Goal: Information Seeking & Learning: Learn about a topic

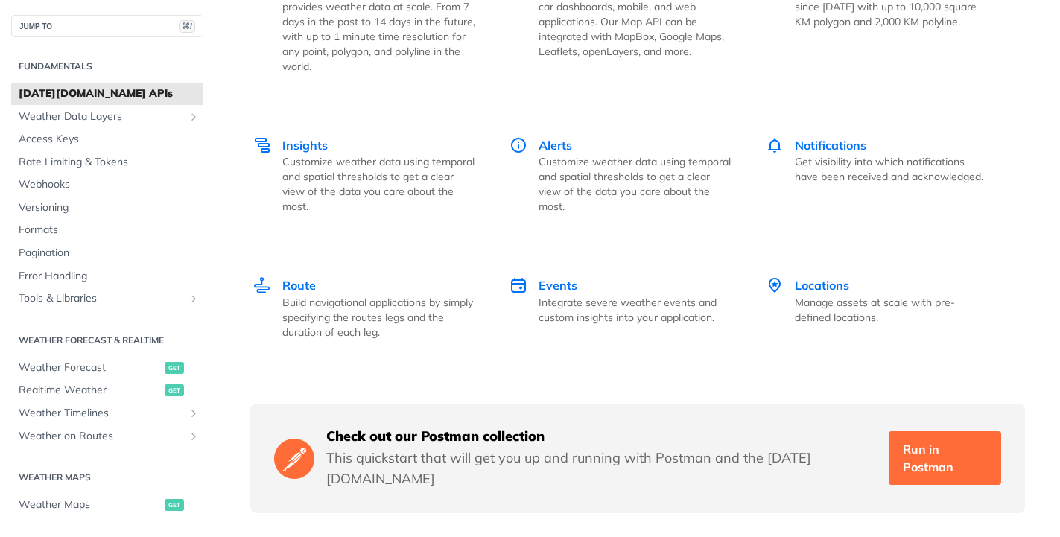
click at [709, 448] on p "This quickstart that will get you up and running with Postman and the [DATE][DO…" at bounding box center [601, 469] width 551 height 42
click at [925, 431] on link "Run in Postman" at bounding box center [945, 458] width 112 height 54
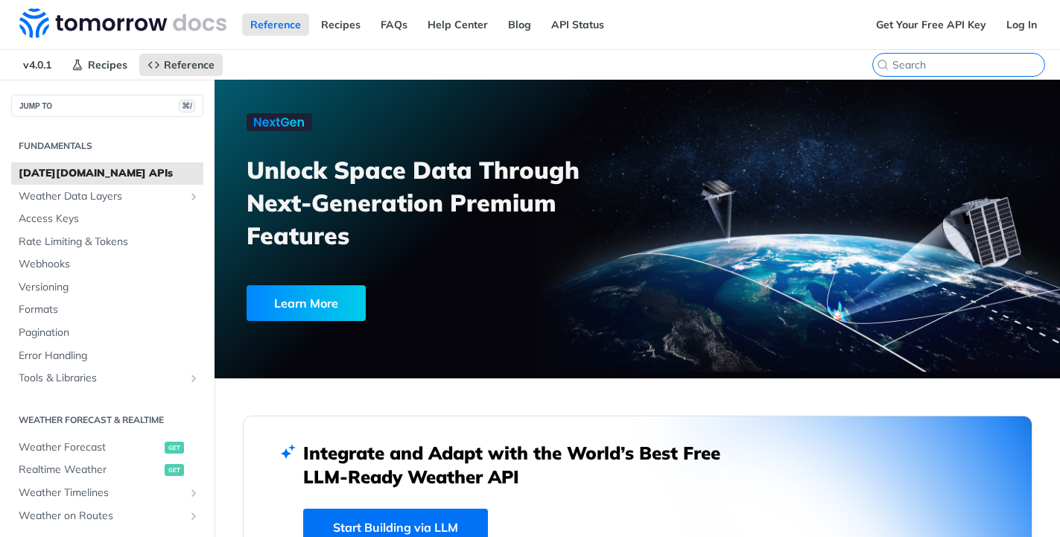
click at [980, 69] on input "search" at bounding box center [969, 64] width 152 height 13
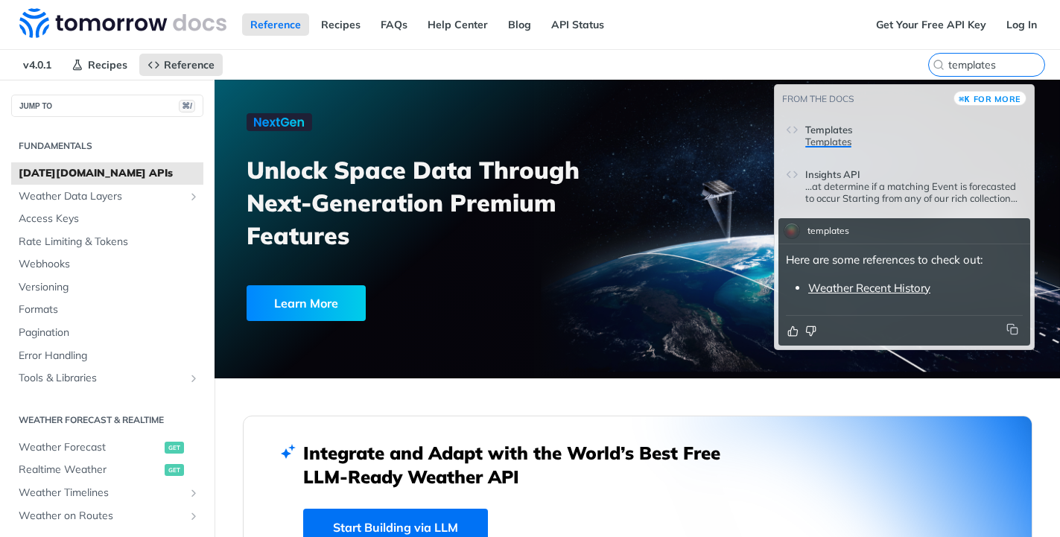
click at [837, 136] on span "Templates" at bounding box center [828, 130] width 47 height 12
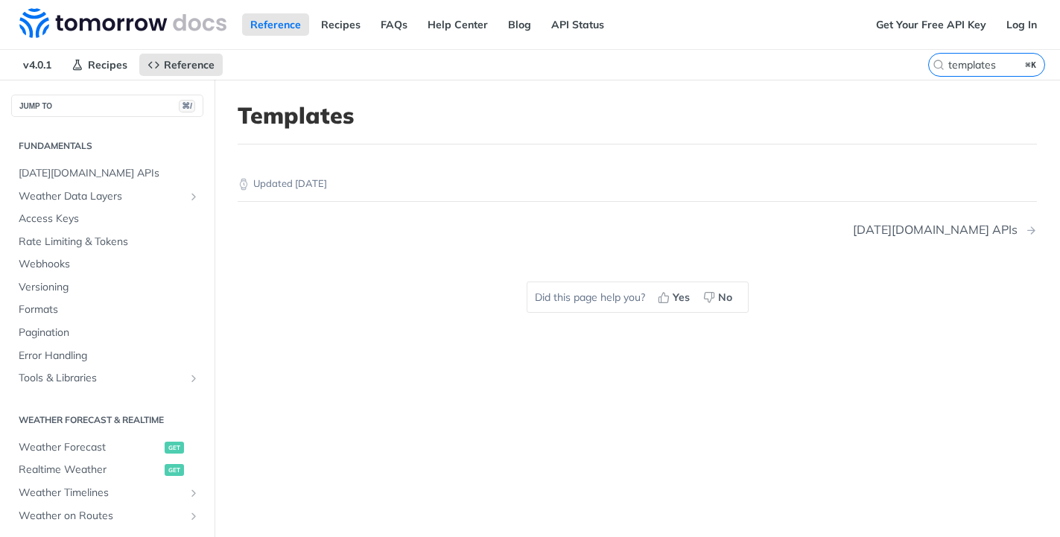
click at [298, 126] on h1 "Templates" at bounding box center [637, 115] width 799 height 27
click at [998, 63] on input "templates" at bounding box center [969, 64] width 152 height 13
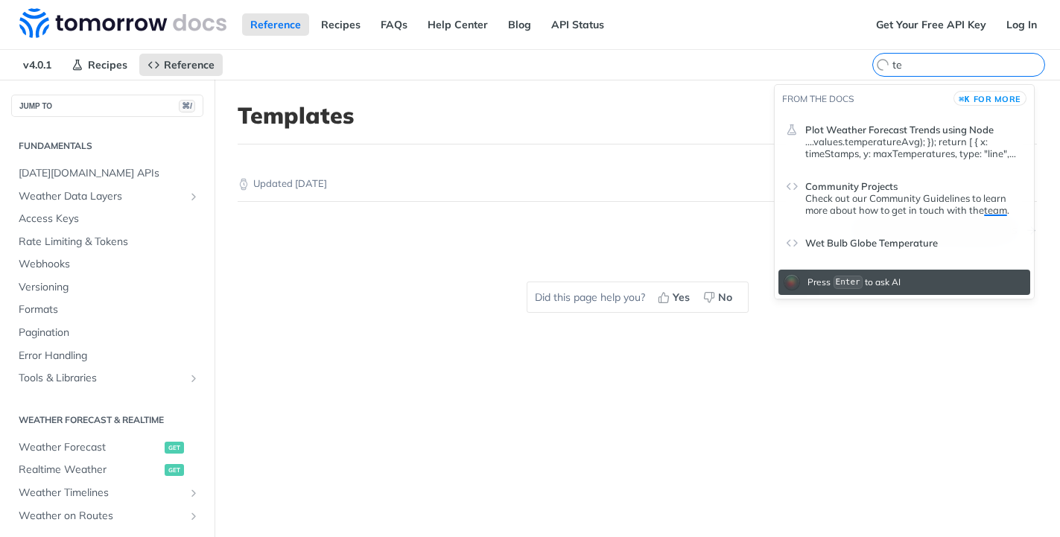
type input "t"
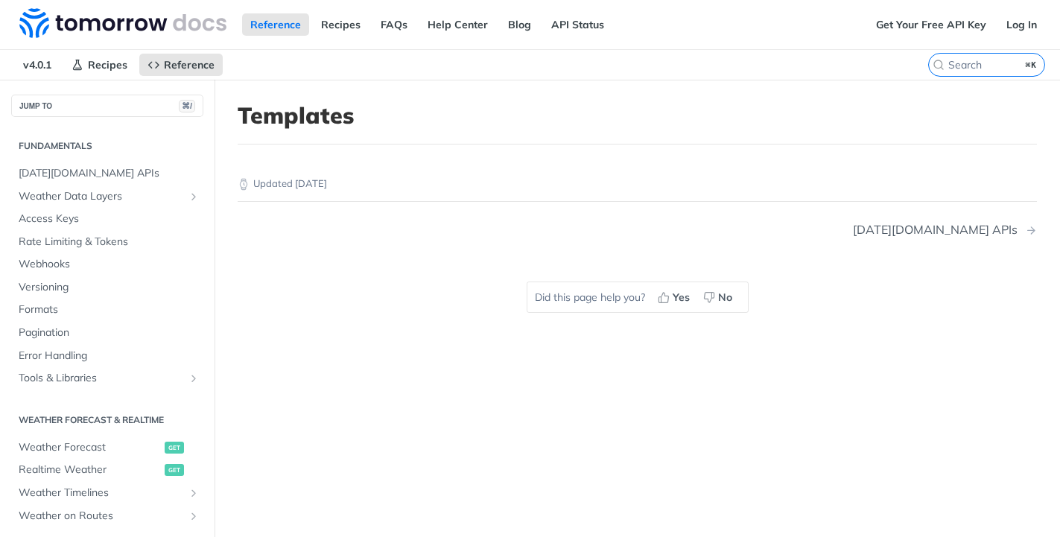
click at [805, 109] on h1 "Templates" at bounding box center [637, 115] width 799 height 27
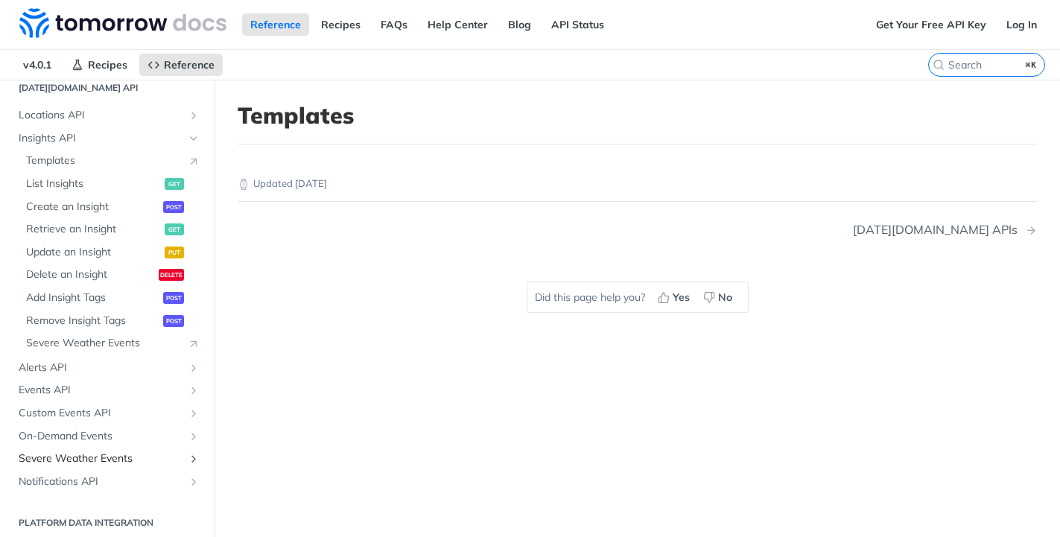
scroll to position [654, 0]
click at [127, 432] on span "On-Demand Events" at bounding box center [101, 435] width 165 height 15
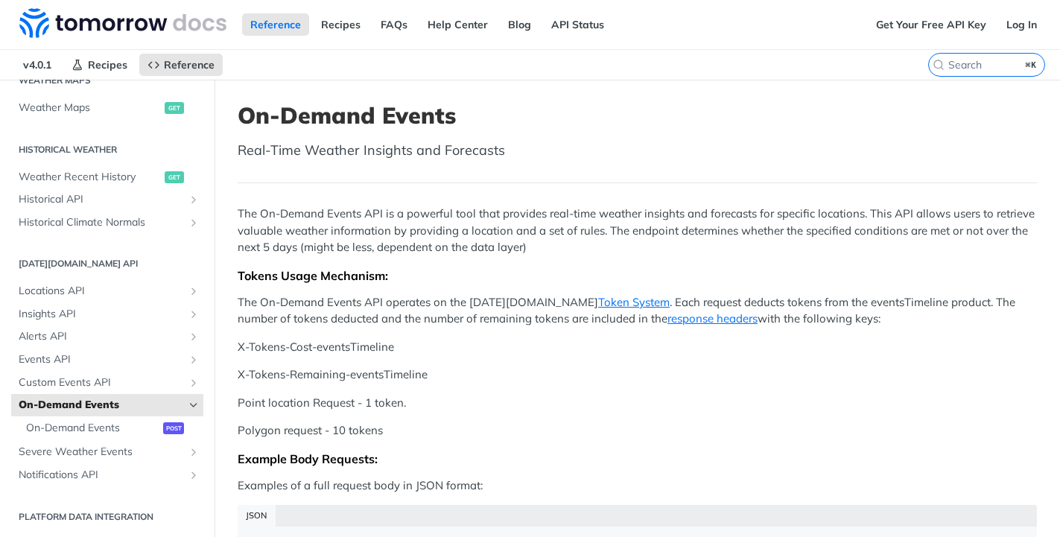
scroll to position [12, 0]
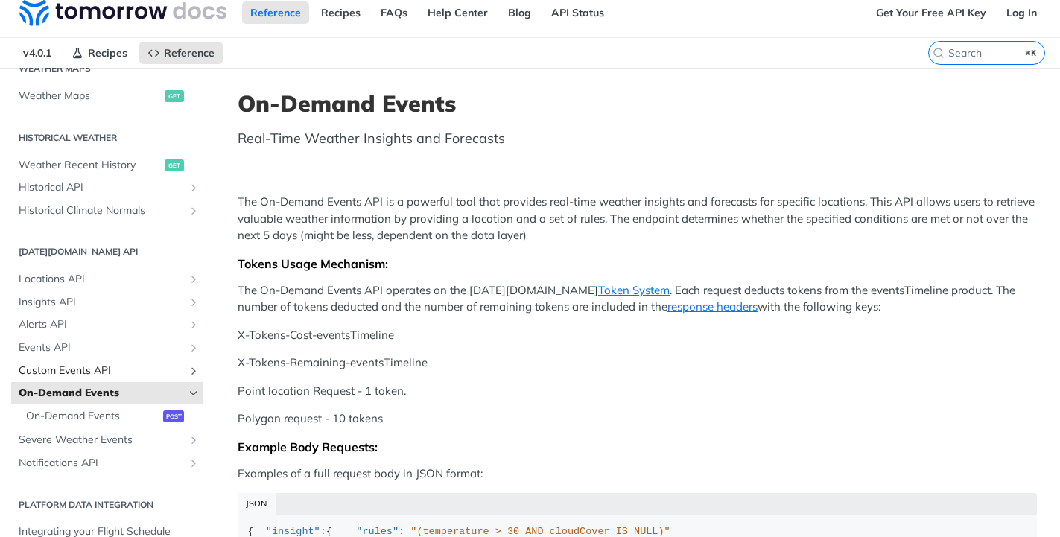
click at [62, 375] on span "Custom Events API" at bounding box center [101, 371] width 165 height 15
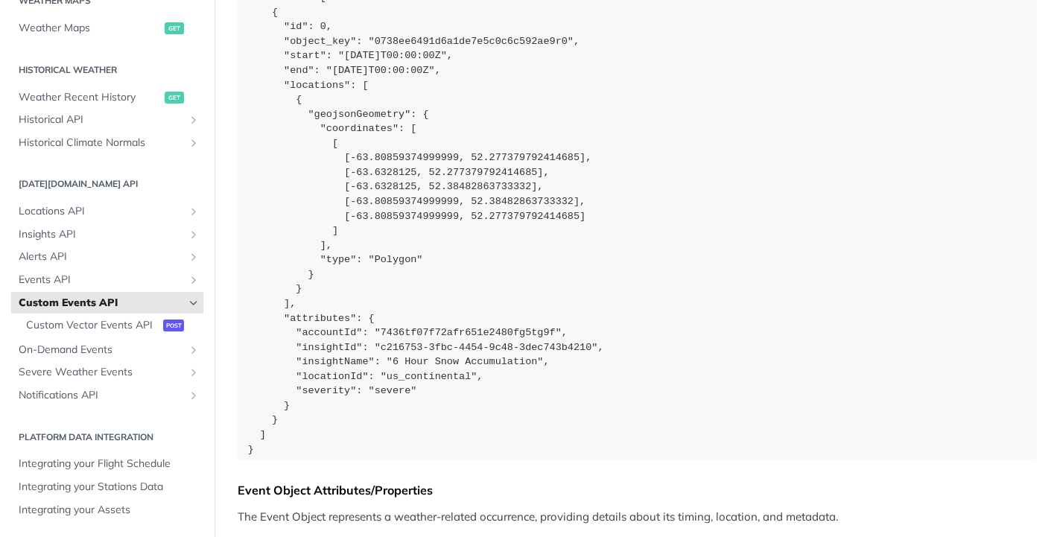
scroll to position [11, 0]
